Goal: Task Accomplishment & Management: Use online tool/utility

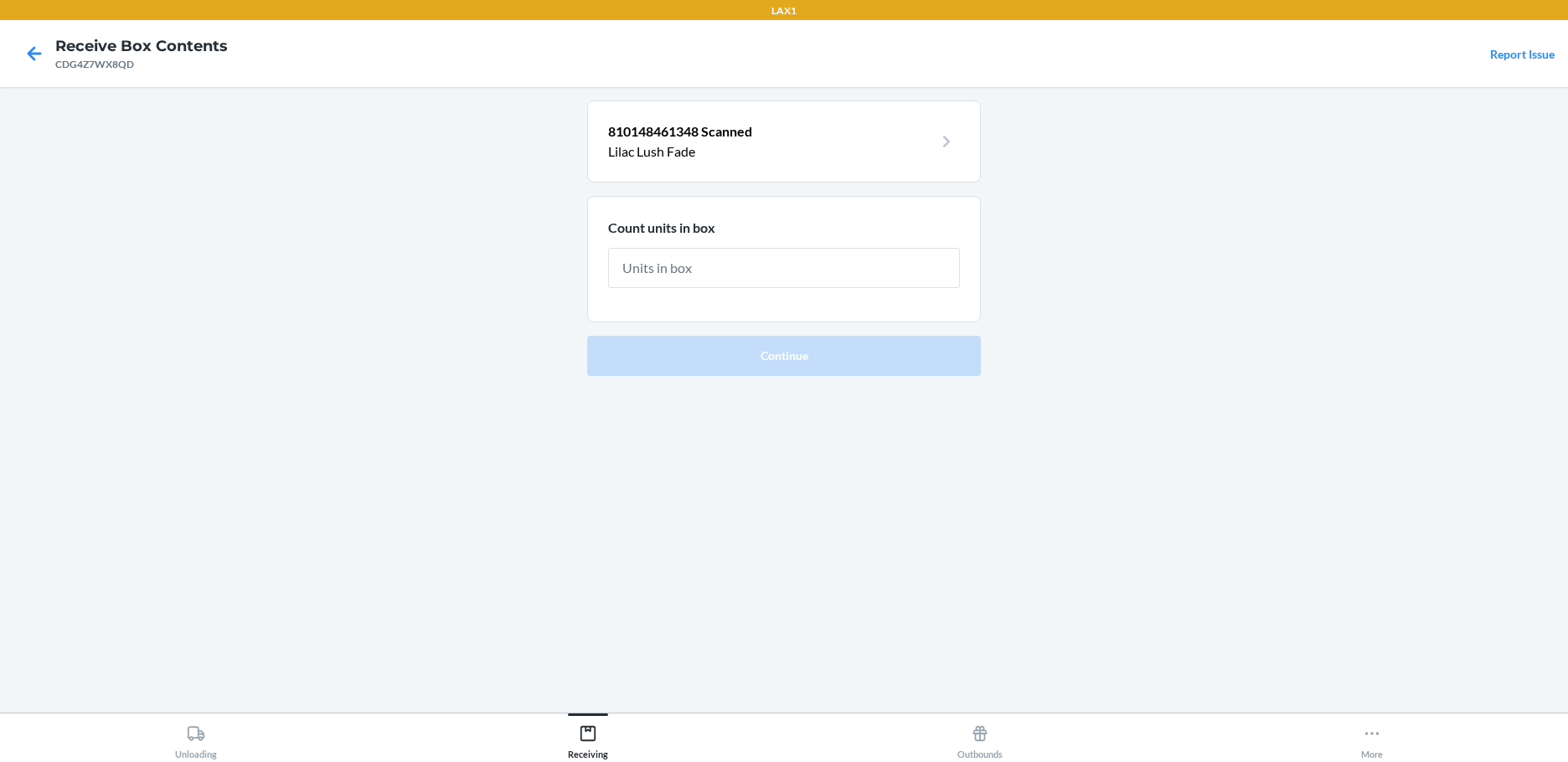
click at [554, 761] on html "LAX1 Receive Box Contents CDG4Z7WX8QD Report Issue 810148461348 Scanned Lilac L…" at bounding box center [784, 381] width 1568 height 762
drag, startPoint x: 698, startPoint y: 230, endPoint x: 697, endPoint y: 251, distance: 21.0
click at [697, 251] on section "Count units in box" at bounding box center [784, 259] width 394 height 126
click at [695, 268] on input "text" at bounding box center [784, 268] width 352 height 41
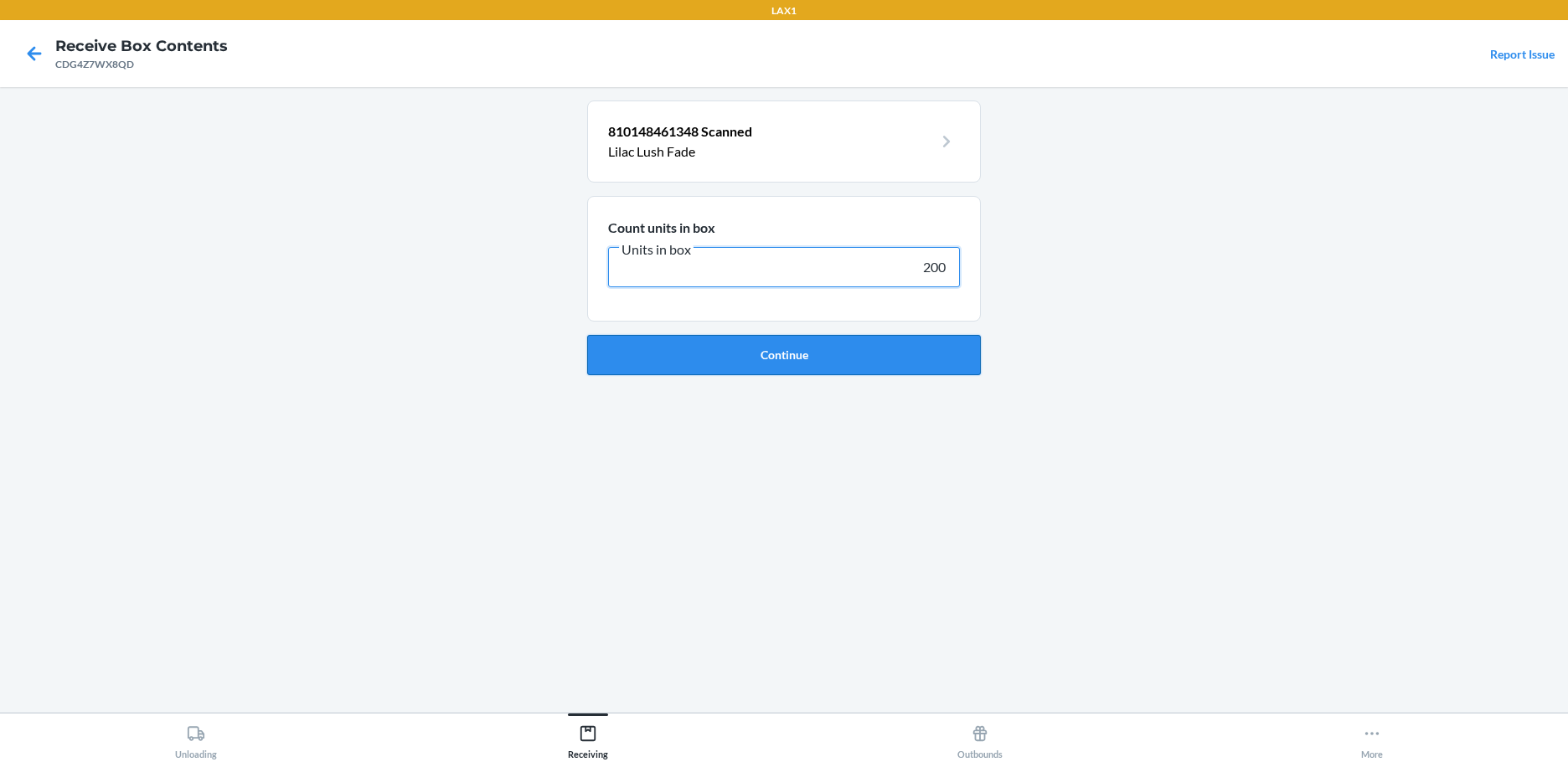
type input "200"
click at [722, 352] on button "Continue" at bounding box center [784, 355] width 394 height 41
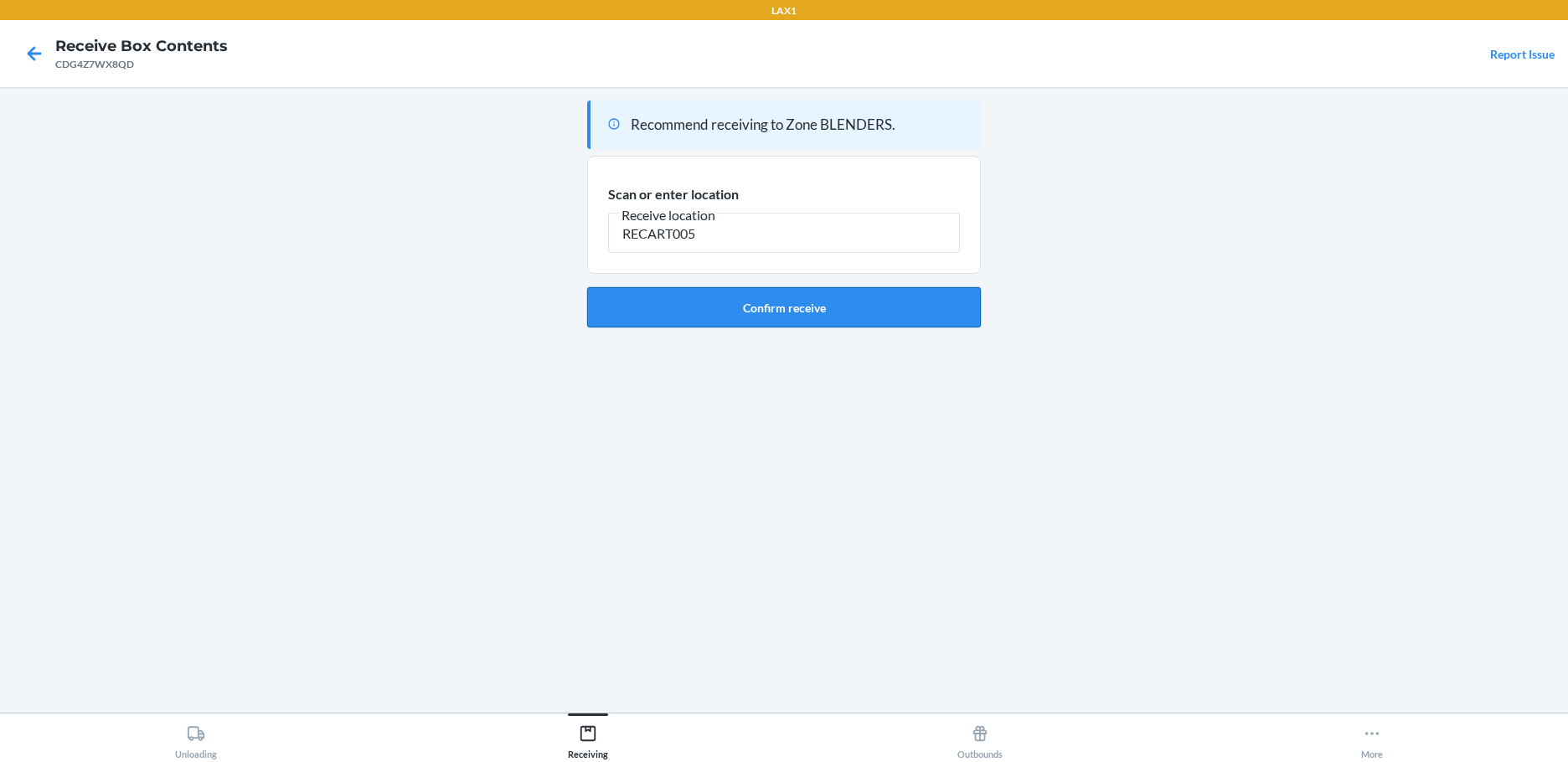
type input "RECART005"
click at [730, 308] on button "Confirm receive" at bounding box center [784, 308] width 394 height 41
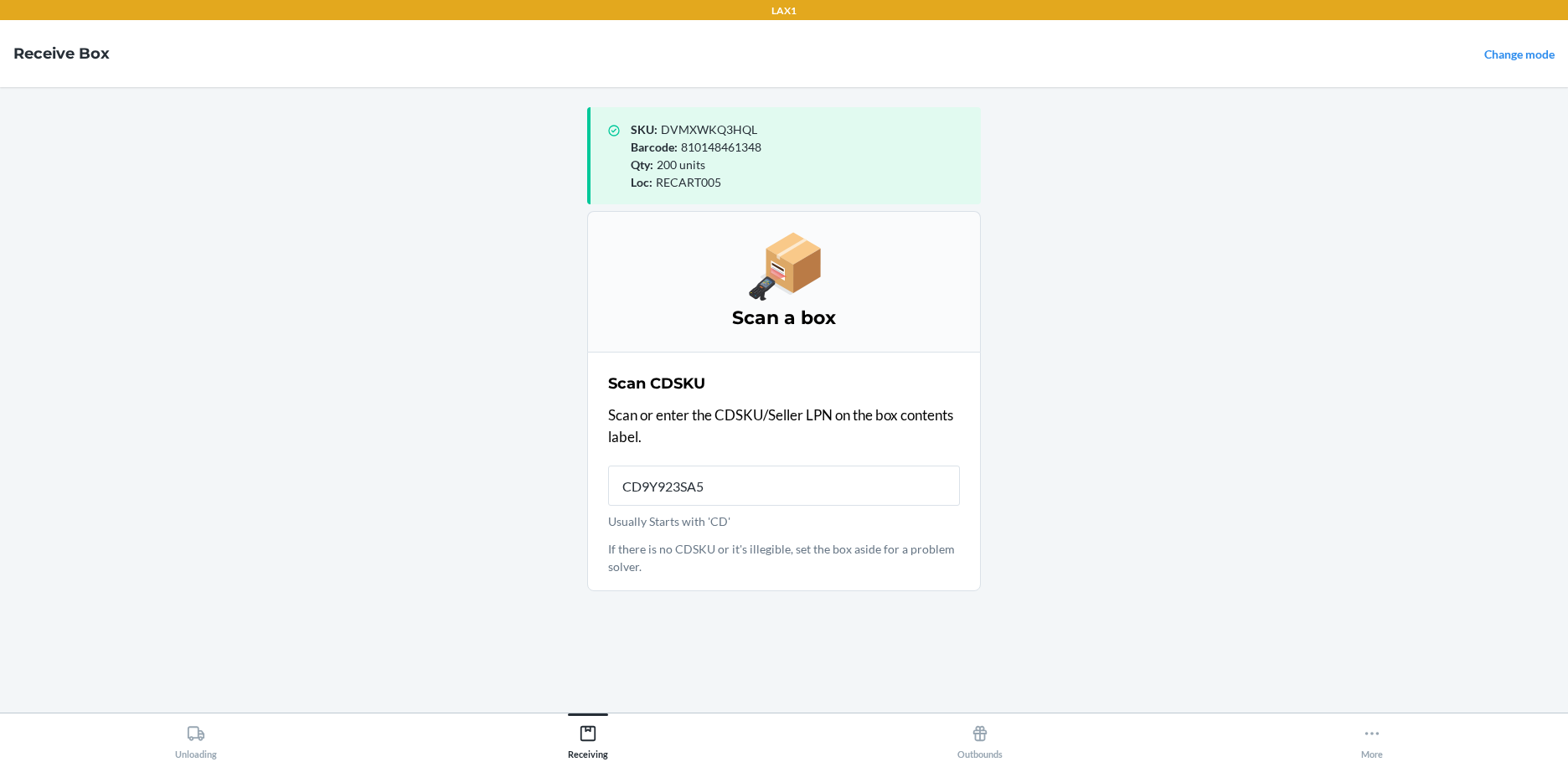
type input "CD9Y923SA55"
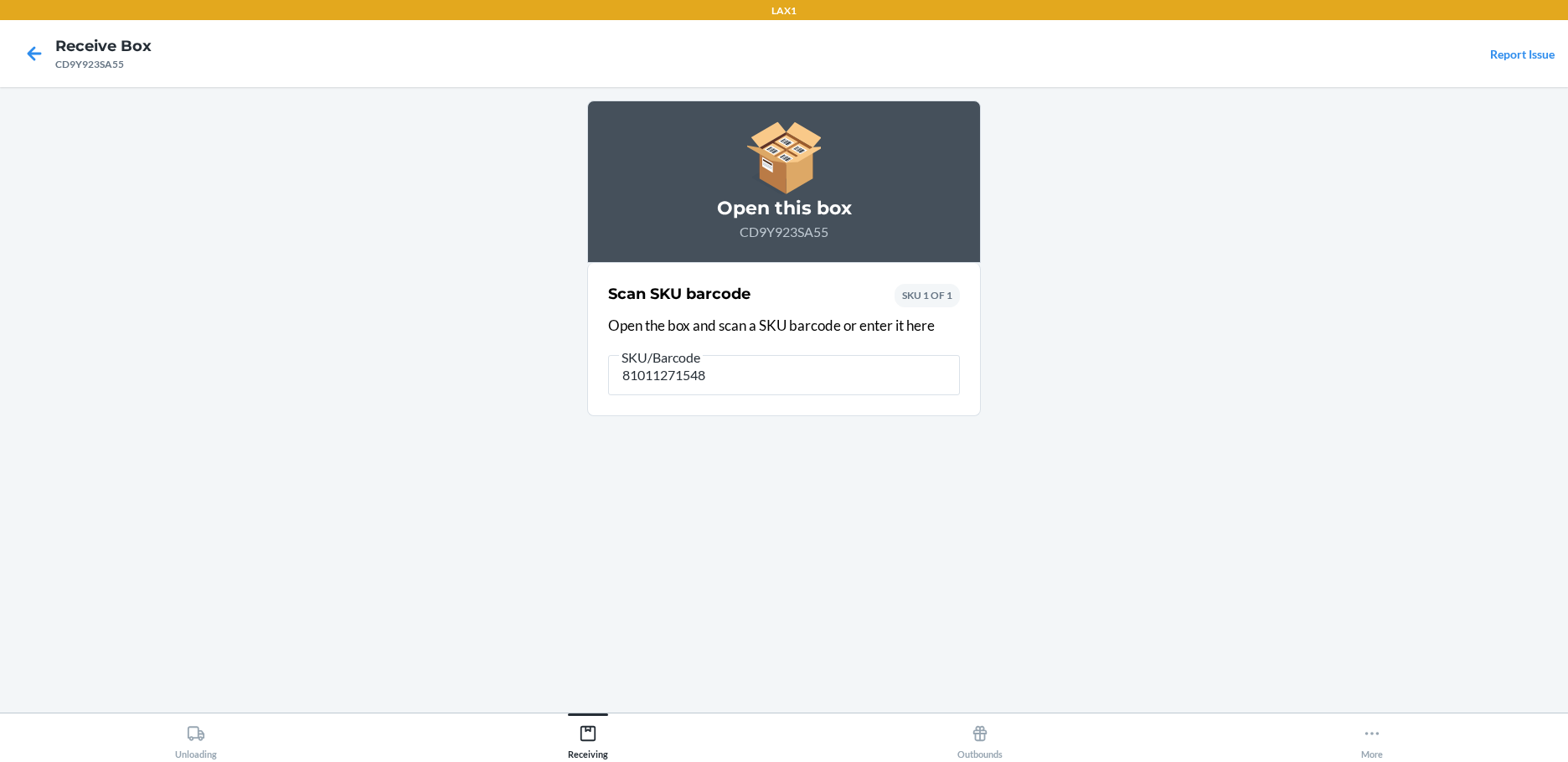
type input "810112715484"
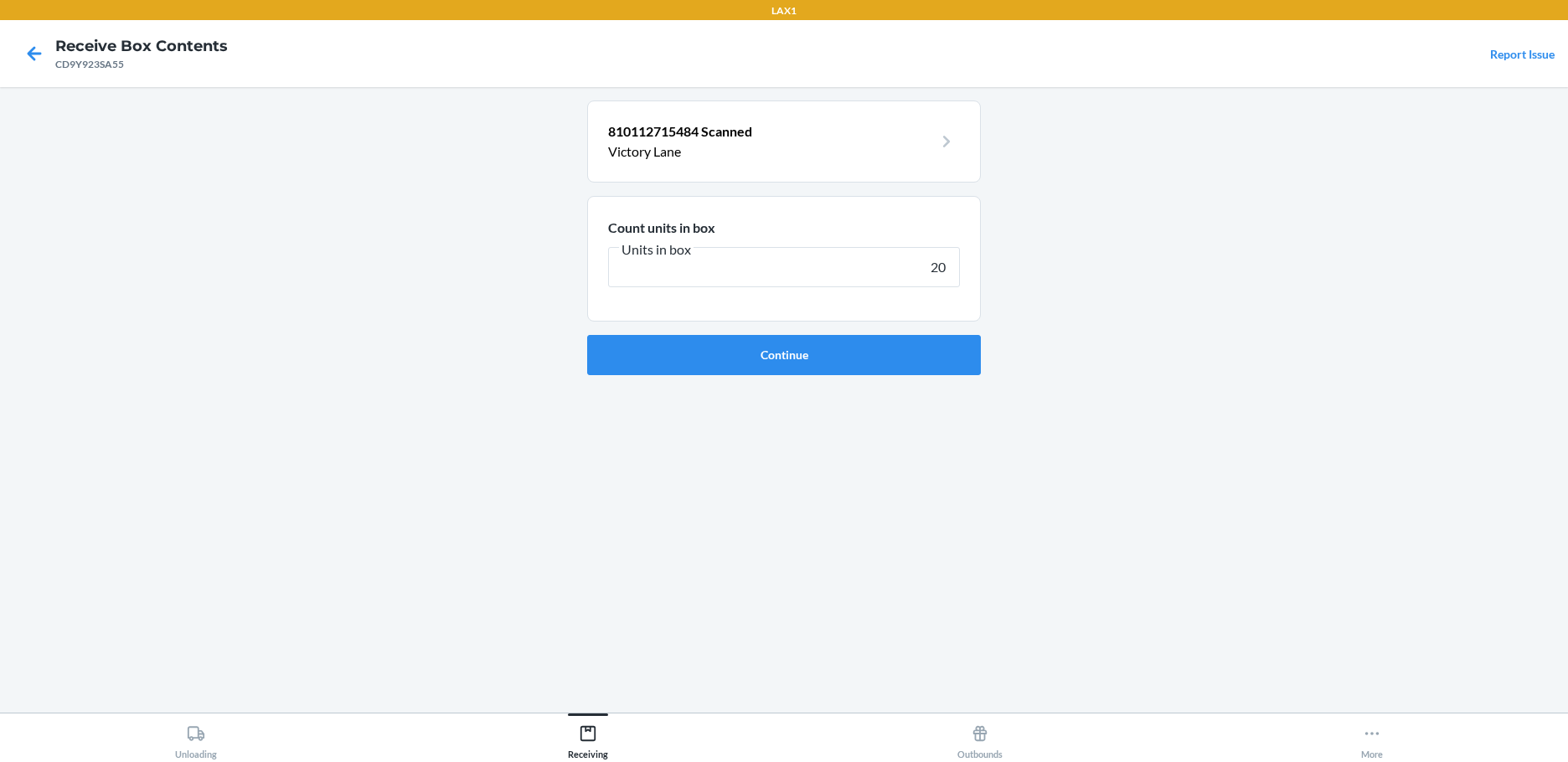
type input "200"
click button "Continue" at bounding box center [784, 355] width 394 height 41
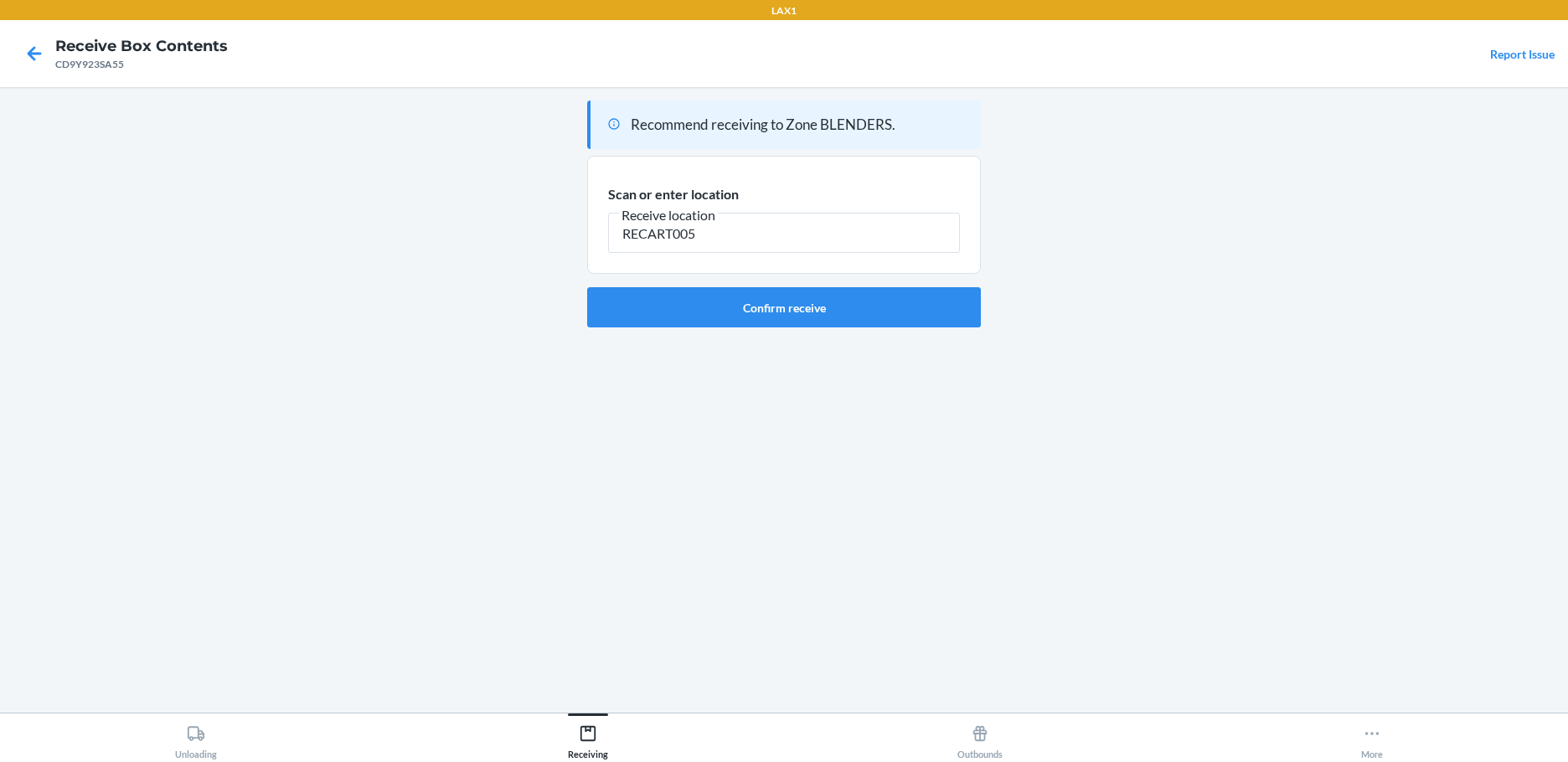
type input "RECART005"
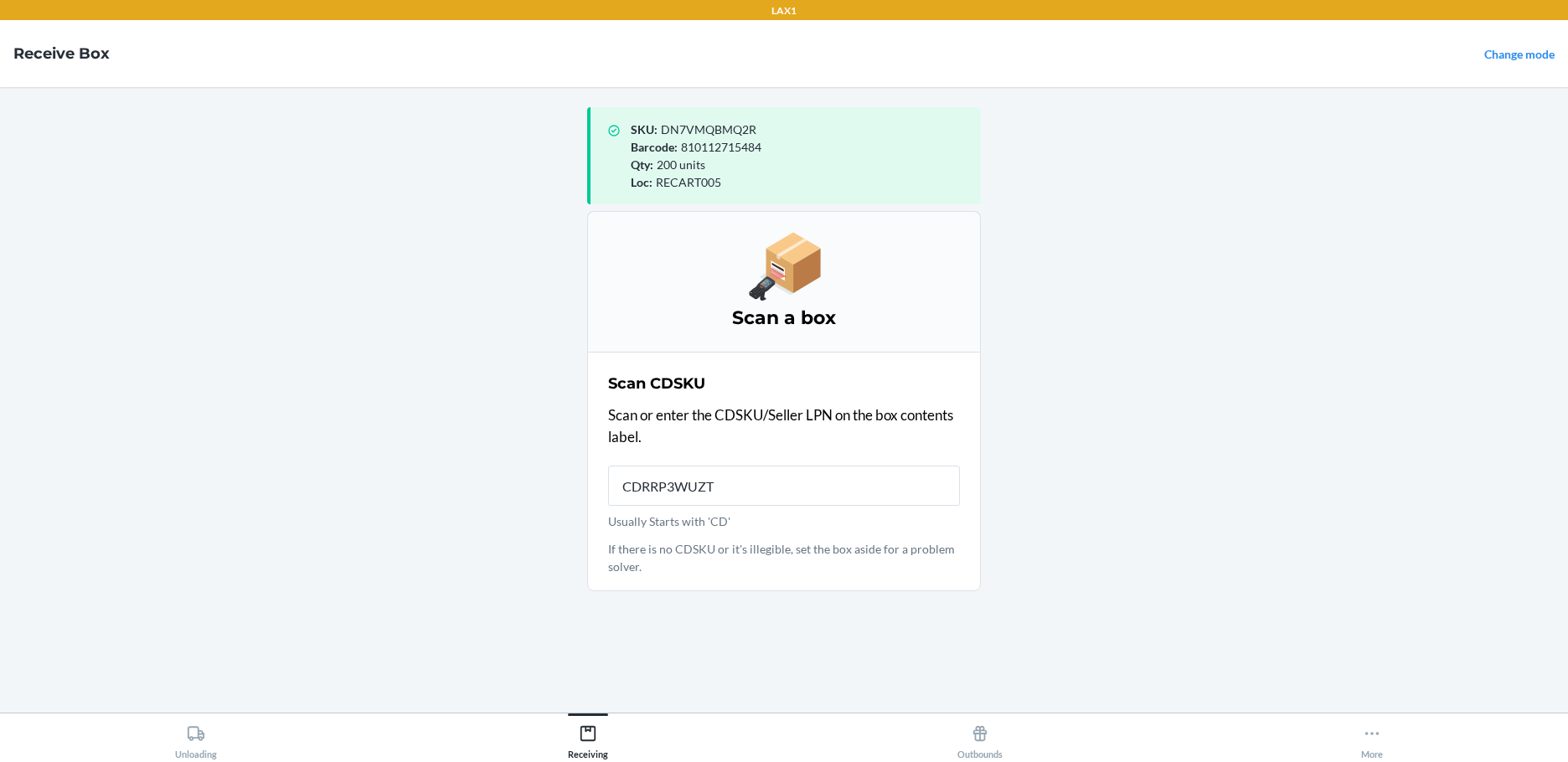
type input "CDRRP3WUZTT"
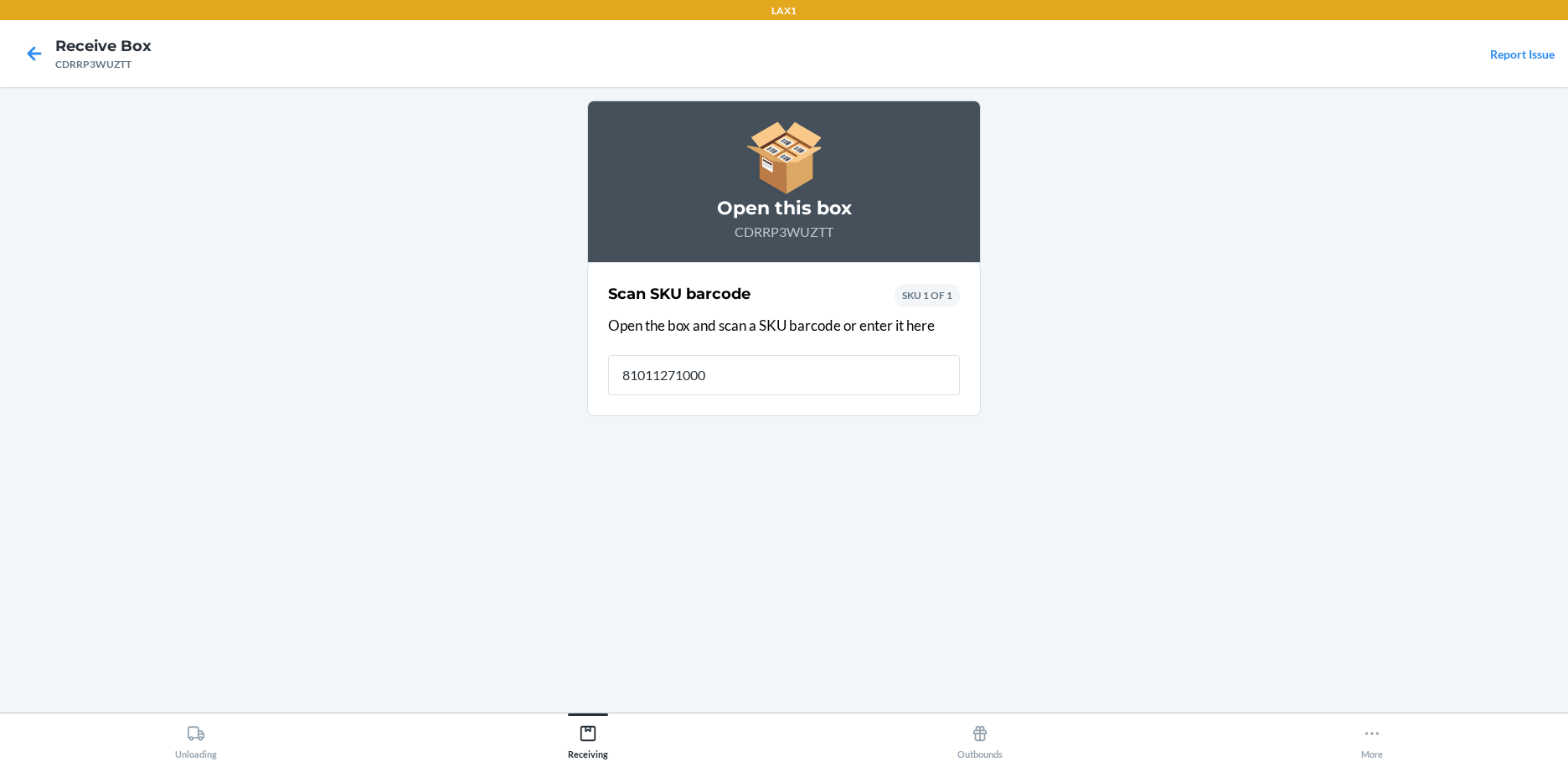
type input "810112710007"
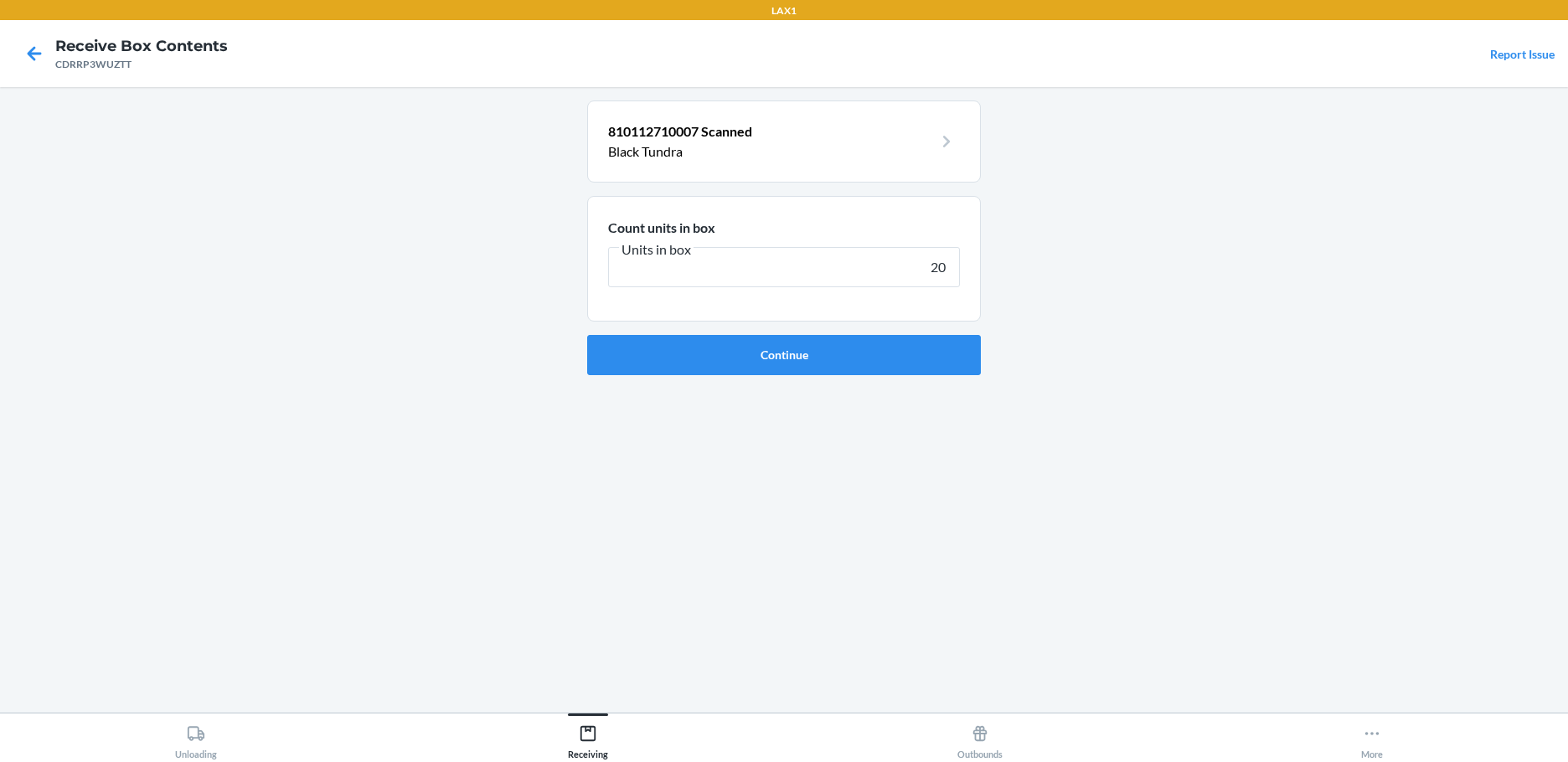
type input "200"
click button "Continue" at bounding box center [784, 355] width 394 height 41
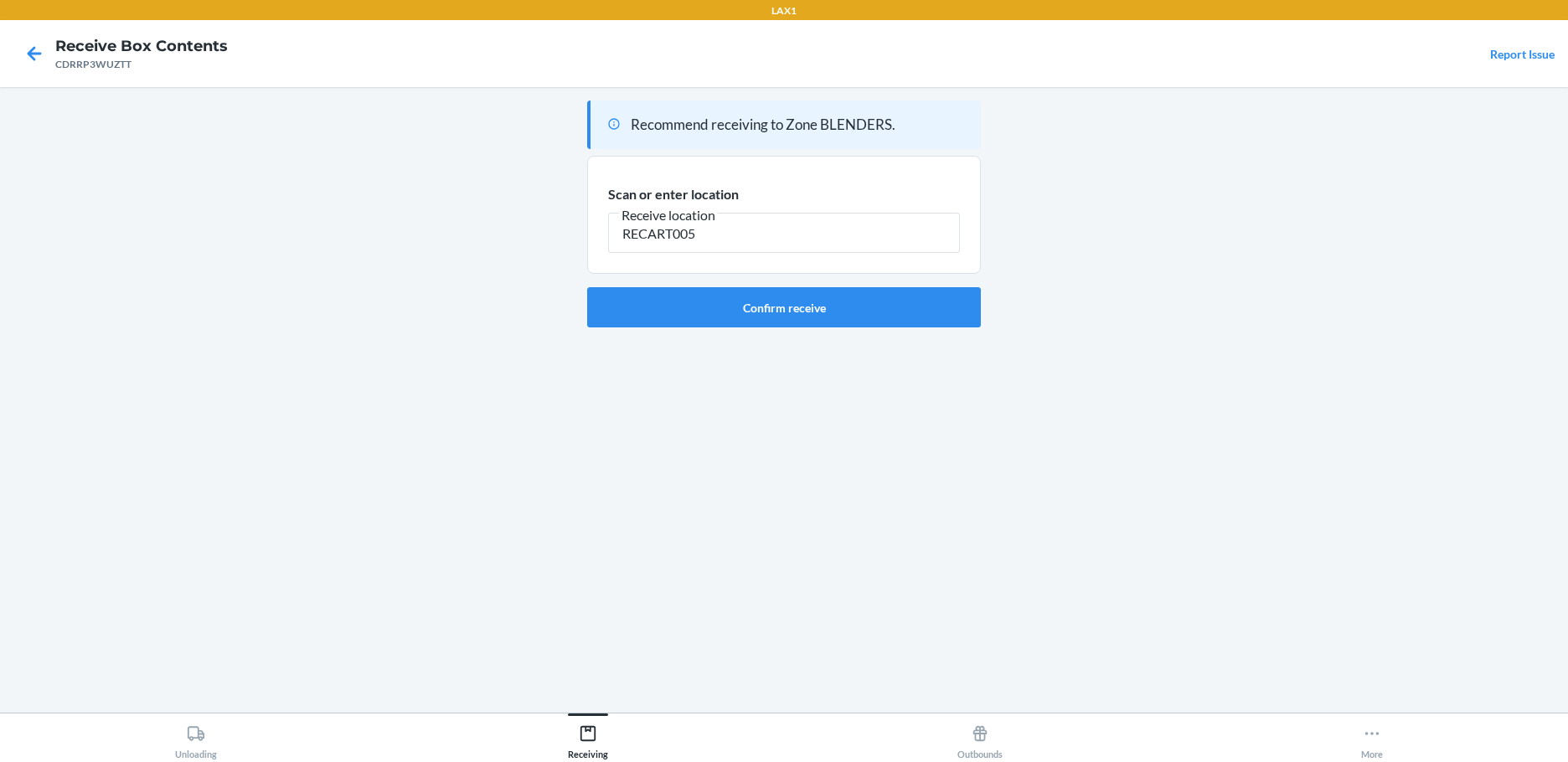
type input "RECART005"
